Goal: Task Accomplishment & Management: Use online tool/utility

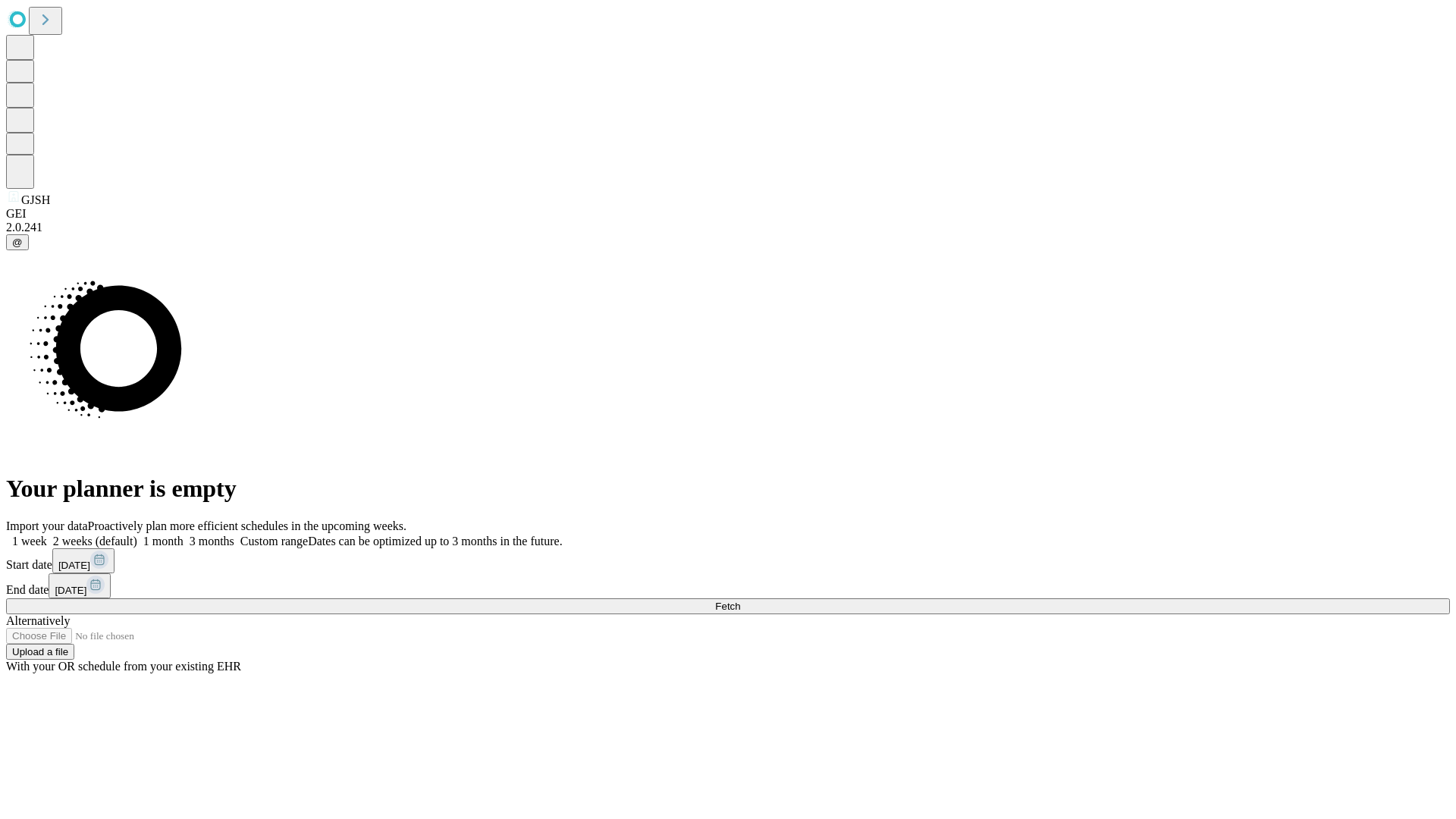
click at [740, 601] on span "Fetch" at bounding box center [727, 606] width 25 height 11
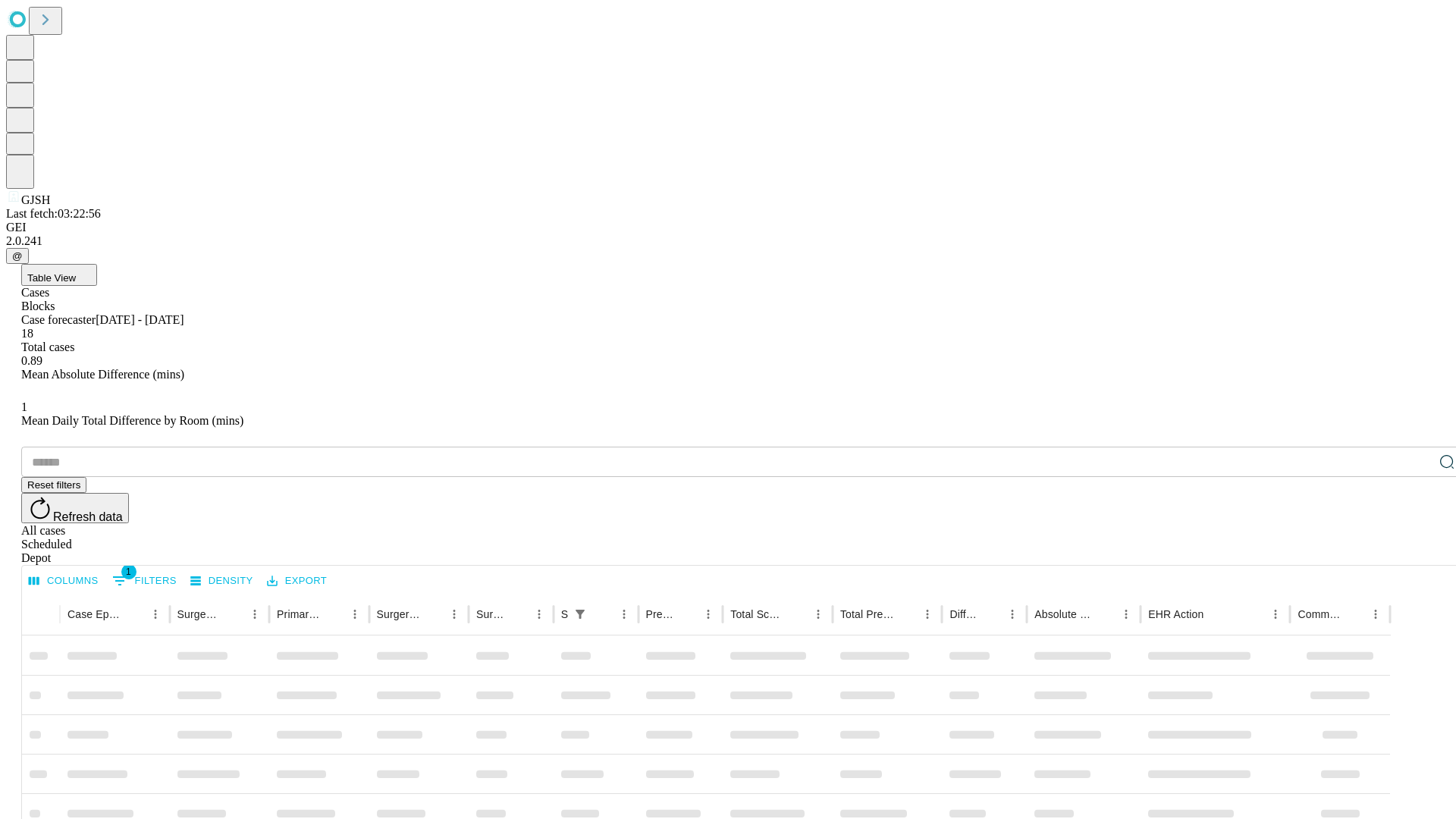
click at [75, 273] on span "Table View" at bounding box center [52, 278] width 49 height 11
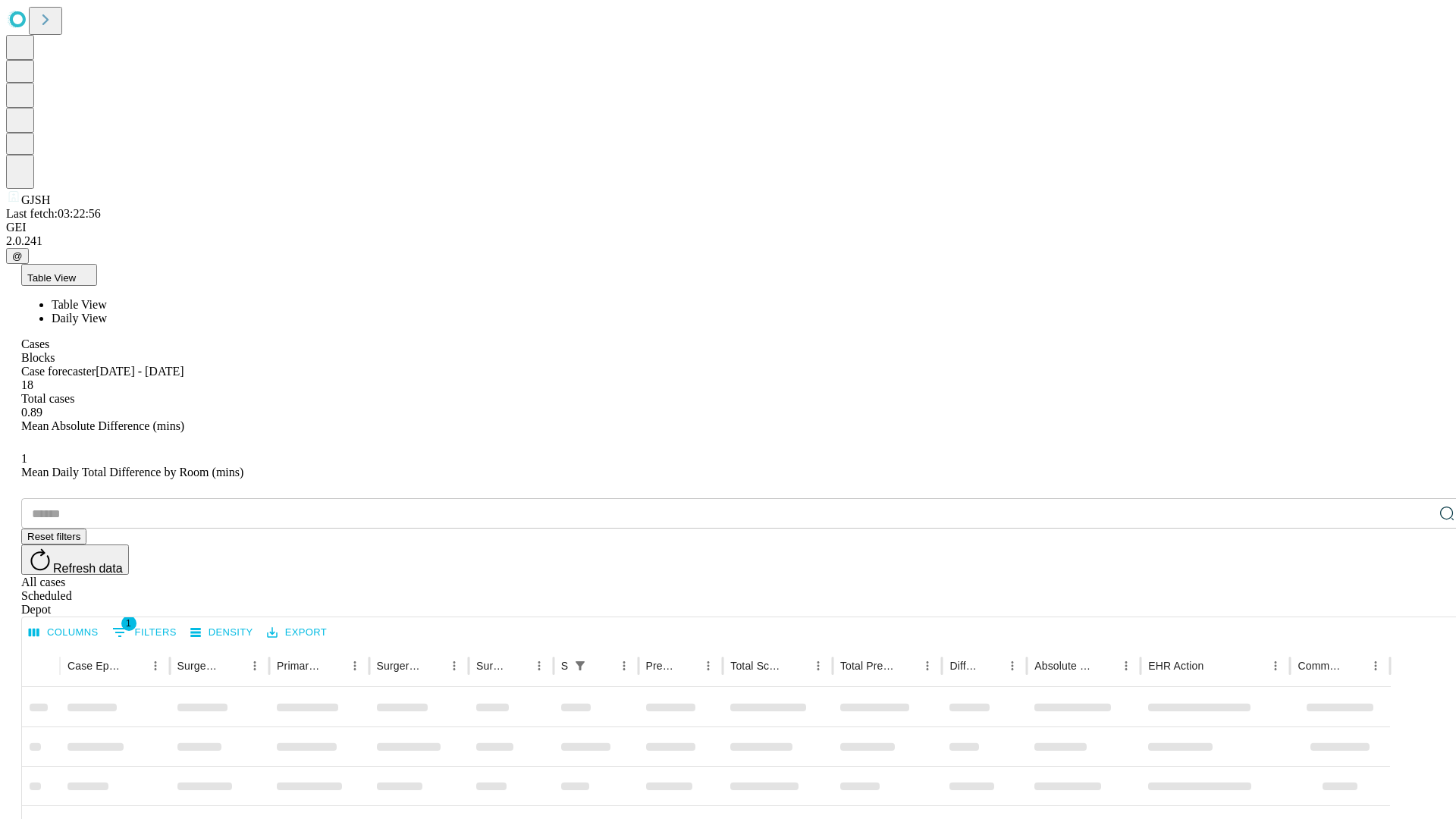
click at [107, 311] on span "Daily View" at bounding box center [79, 317] width 56 height 13
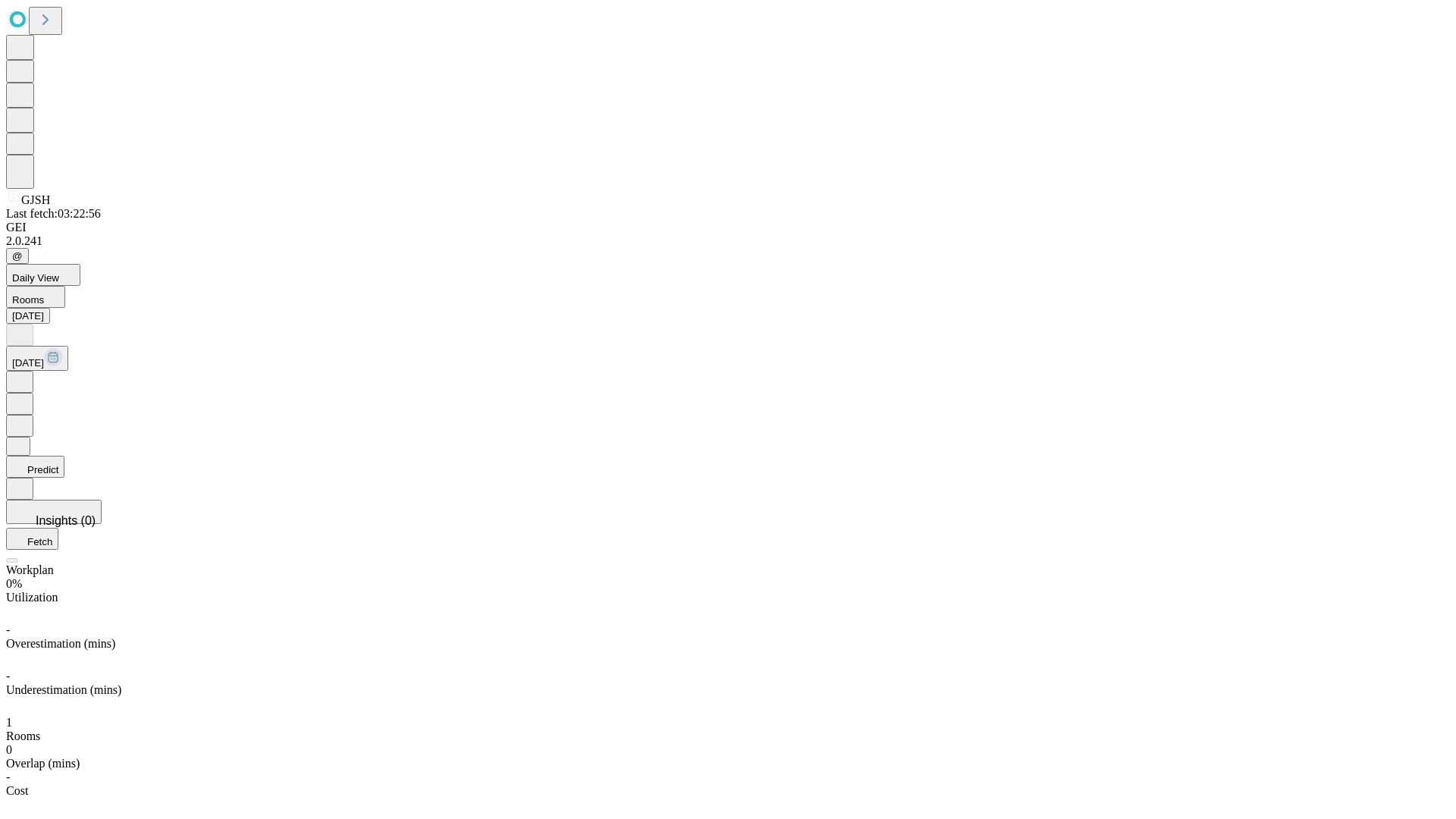
click at [64, 456] on button "Predict" at bounding box center [35, 467] width 58 height 22
